Goal: Check status

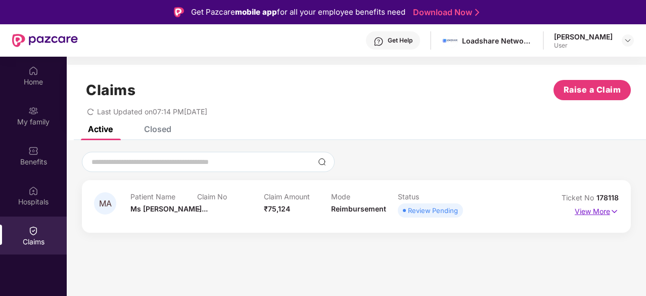
click at [605, 213] on p "View More" at bounding box center [597, 210] width 44 height 14
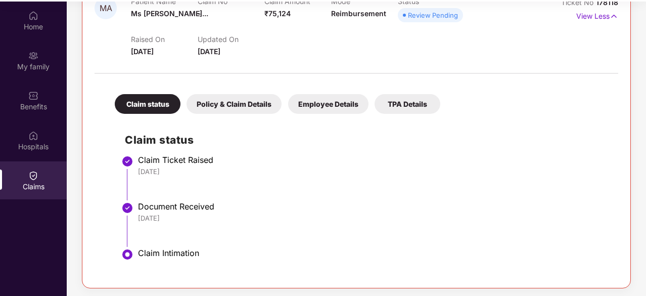
scroll to position [57, 0]
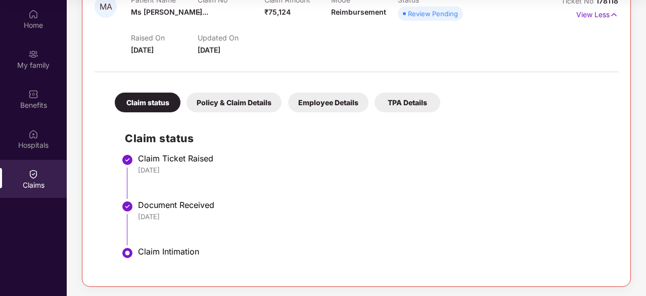
click at [229, 104] on div "Policy & Claim Details" at bounding box center [233, 102] width 95 height 20
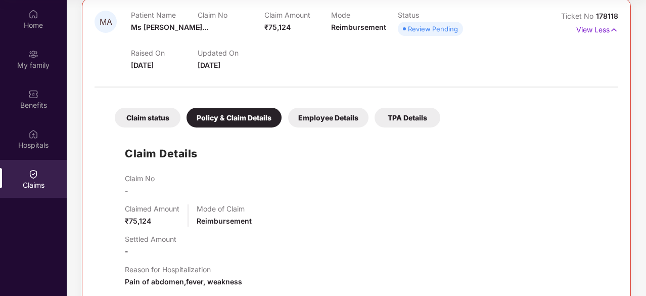
scroll to position [124, 0]
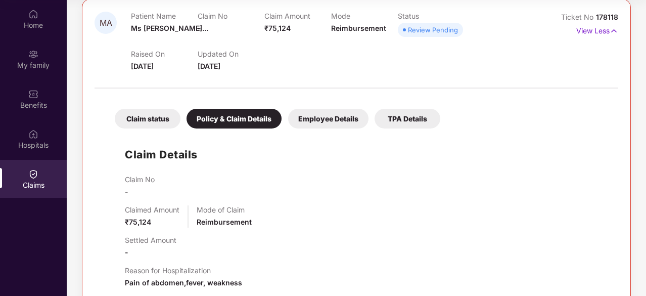
click at [315, 117] on div "Employee Details" at bounding box center [328, 119] width 80 height 20
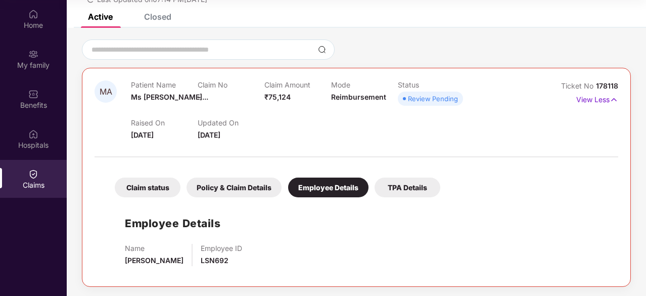
click at [406, 185] on div "TPA Details" at bounding box center [407, 187] width 66 height 20
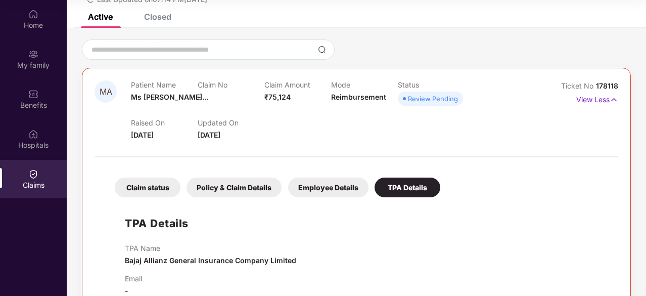
scroll to position [78, 0]
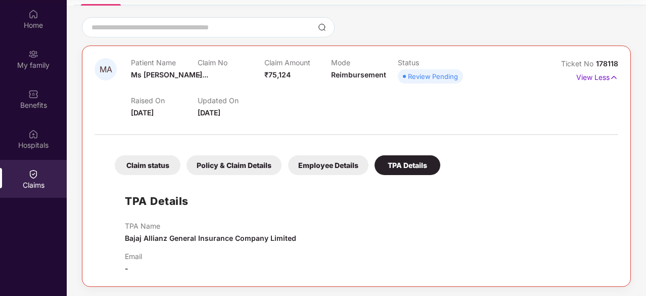
click at [144, 163] on div "Claim status" at bounding box center [148, 165] width 66 height 20
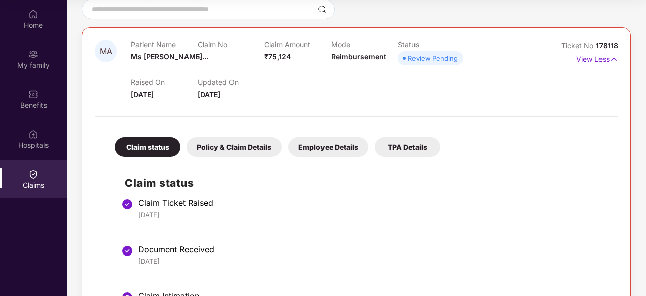
scroll to position [0, 0]
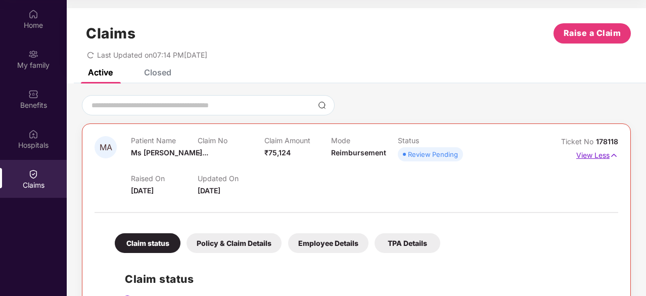
click at [595, 154] on p "View Less" at bounding box center [597, 154] width 42 height 14
